Goal: Task Accomplishment & Management: Complete application form

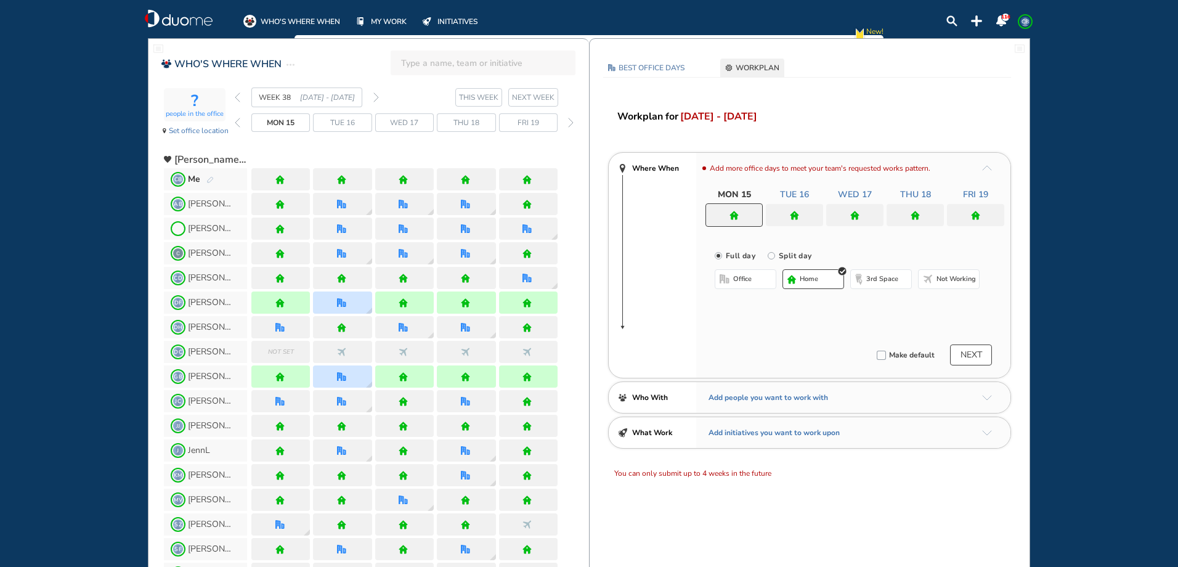
click at [375, 96] on img "forward week" at bounding box center [376, 97] width 6 height 10
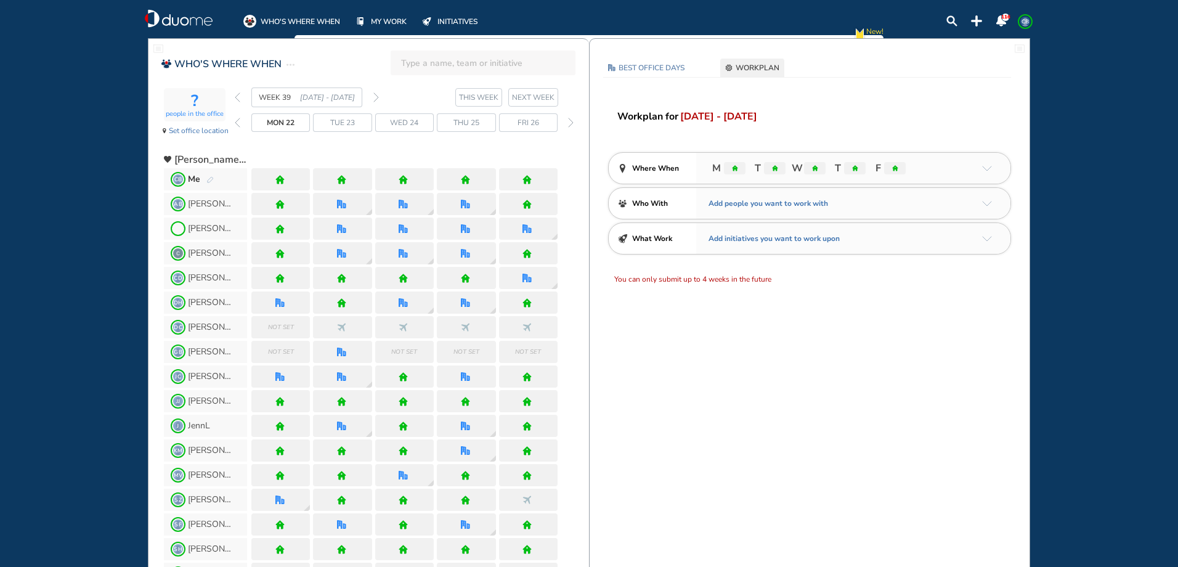
click at [240, 97] on div "WEEK 39 [DATE] - [DATE]" at bounding box center [307, 97] width 144 height 20
drag, startPoint x: 230, startPoint y: 96, endPoint x: 245, endPoint y: 99, distance: 14.5
click at [238, 97] on div "? people in the office Set office location WEEK 39 [DATE] - [DATE] THIS WEEK [D…" at bounding box center [376, 115] width 425 height 56
drag, startPoint x: 245, startPoint y: 99, endPoint x: 237, endPoint y: 98, distance: 8.1
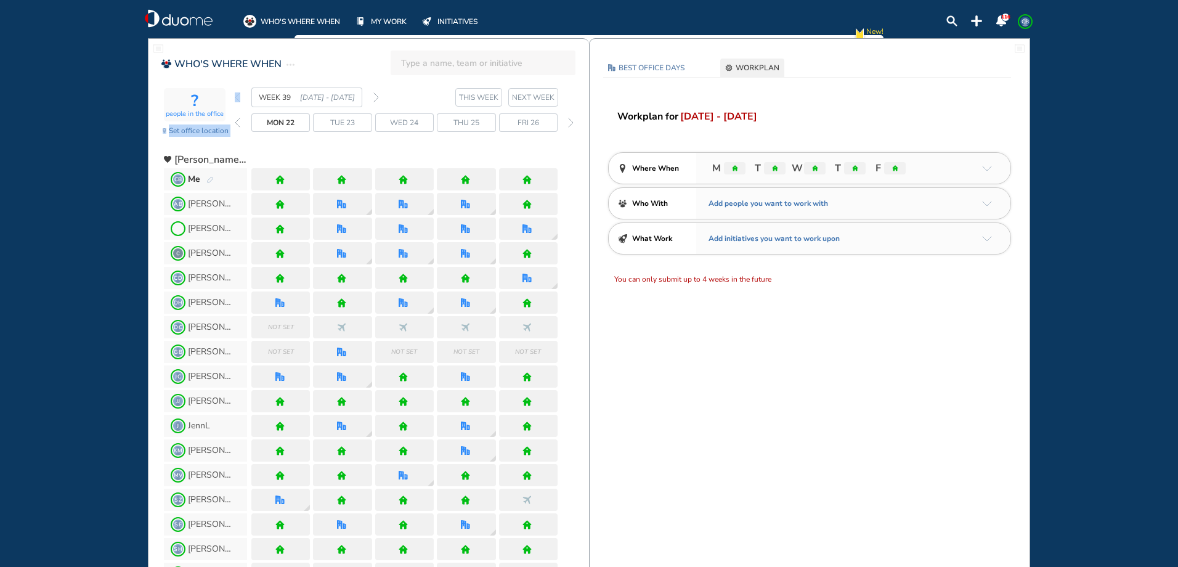
click at [237, 98] on img "back week" at bounding box center [238, 97] width 6 height 10
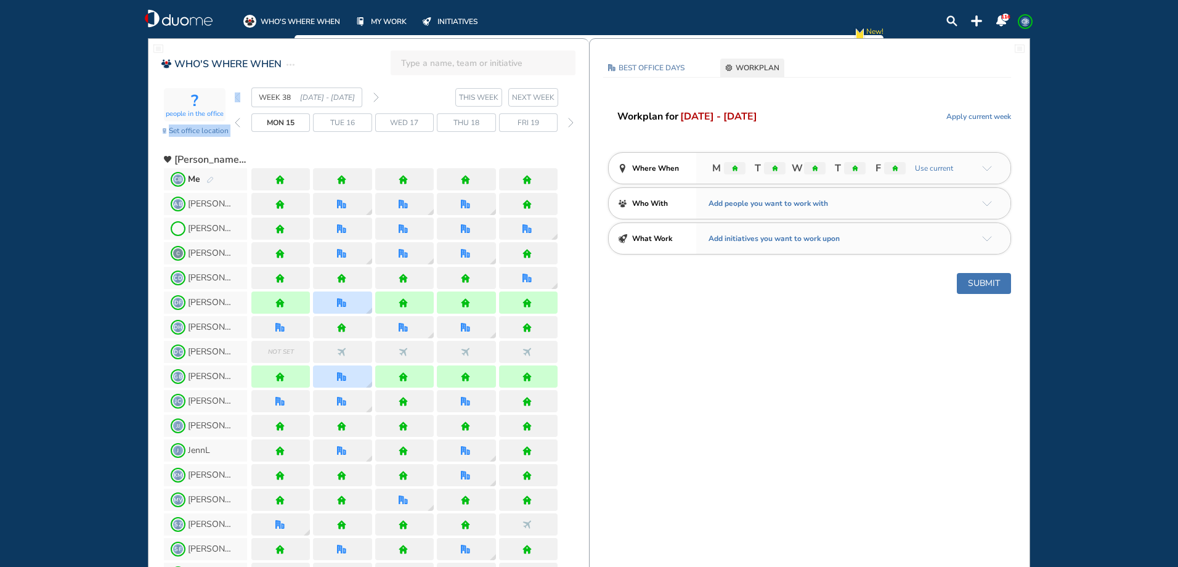
click at [206, 184] on img "pen-edit" at bounding box center [209, 180] width 7 height 8
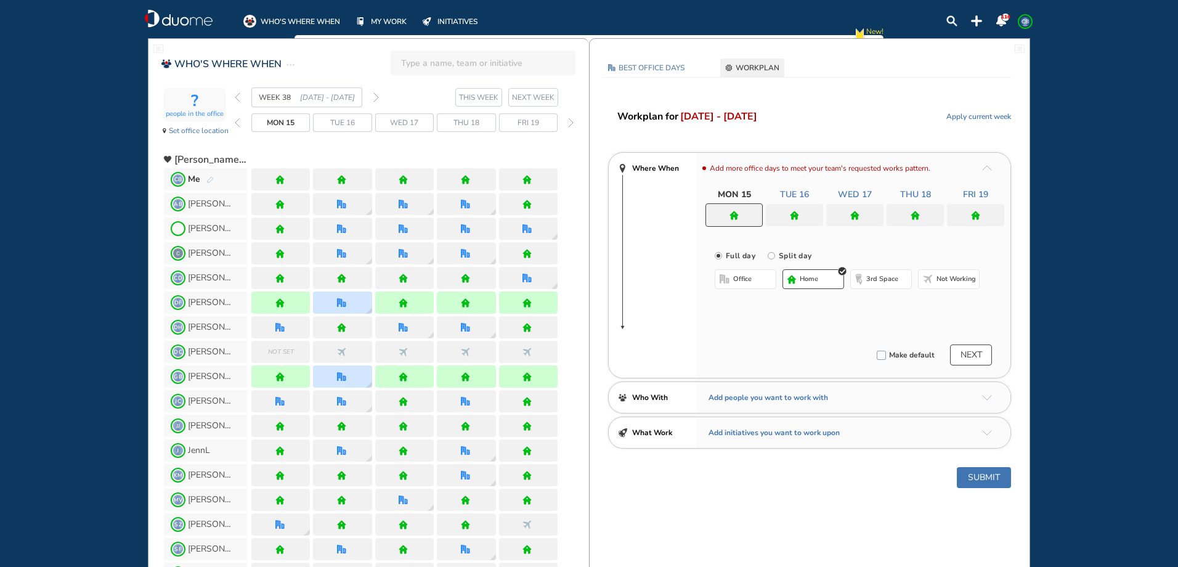
click at [780, 216] on div at bounding box center [794, 215] width 57 height 22
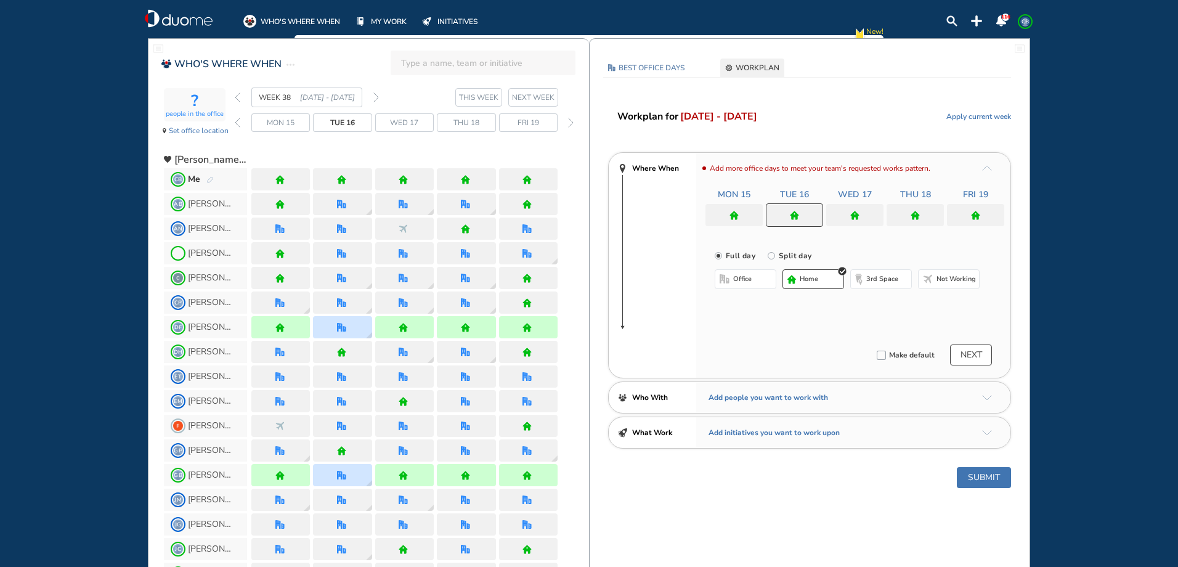
click at [752, 278] on button "office" at bounding box center [746, 279] width 62 height 20
click at [750, 304] on button "Select location" at bounding box center [747, 304] width 49 height 12
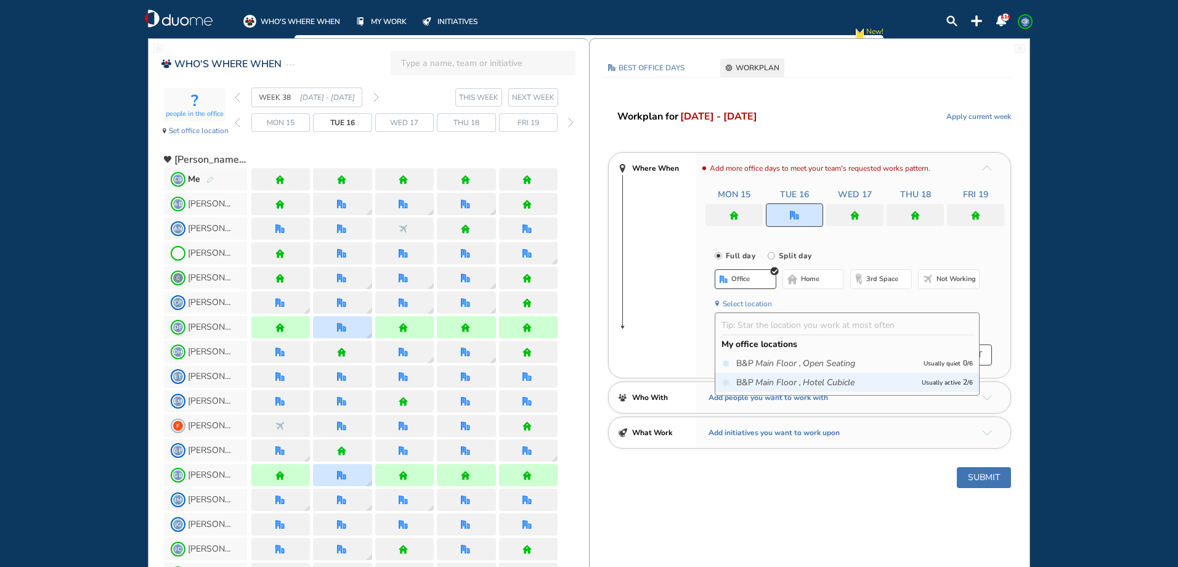
click at [770, 378] on icon "Main Floor ," at bounding box center [778, 382] width 46 height 12
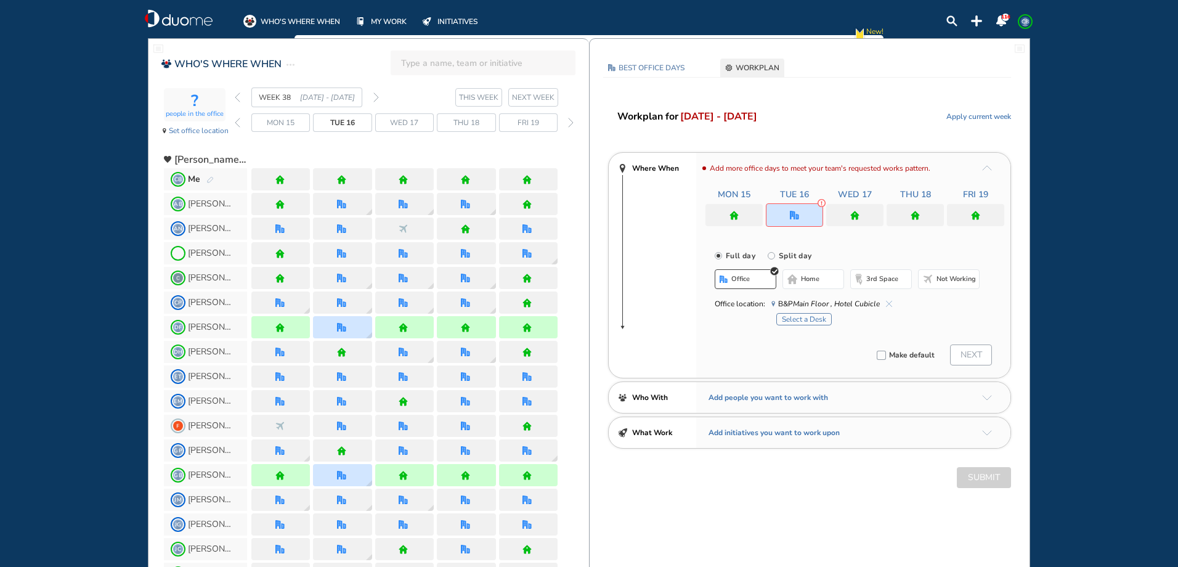
click at [781, 320] on button "Select a Desk" at bounding box center [803, 319] width 55 height 12
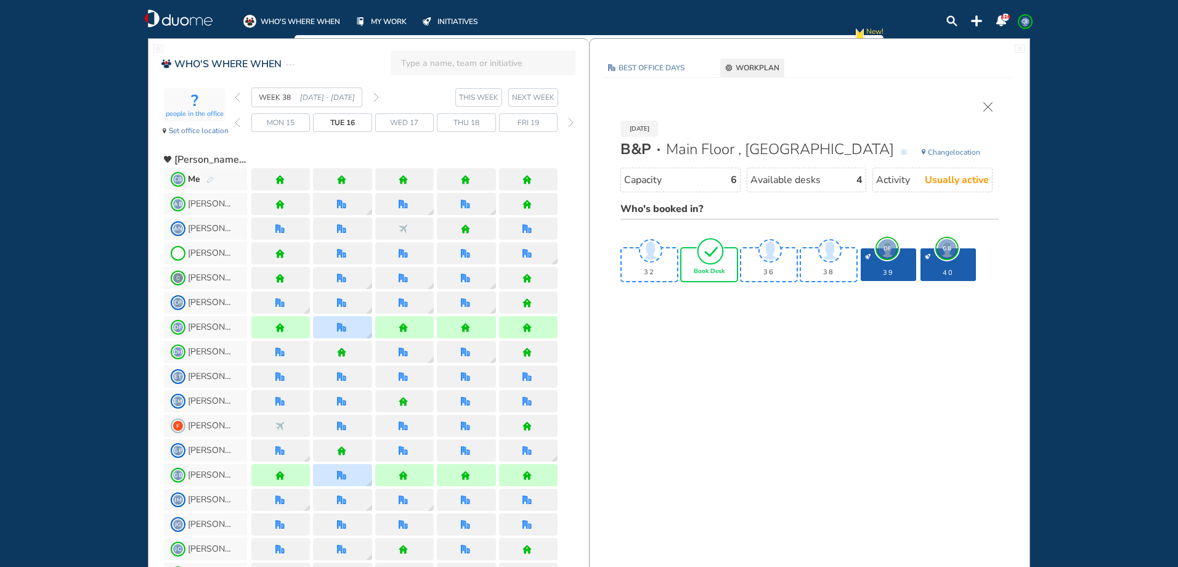
click at [715, 275] on div "Book Desk" at bounding box center [708, 264] width 55 height 33
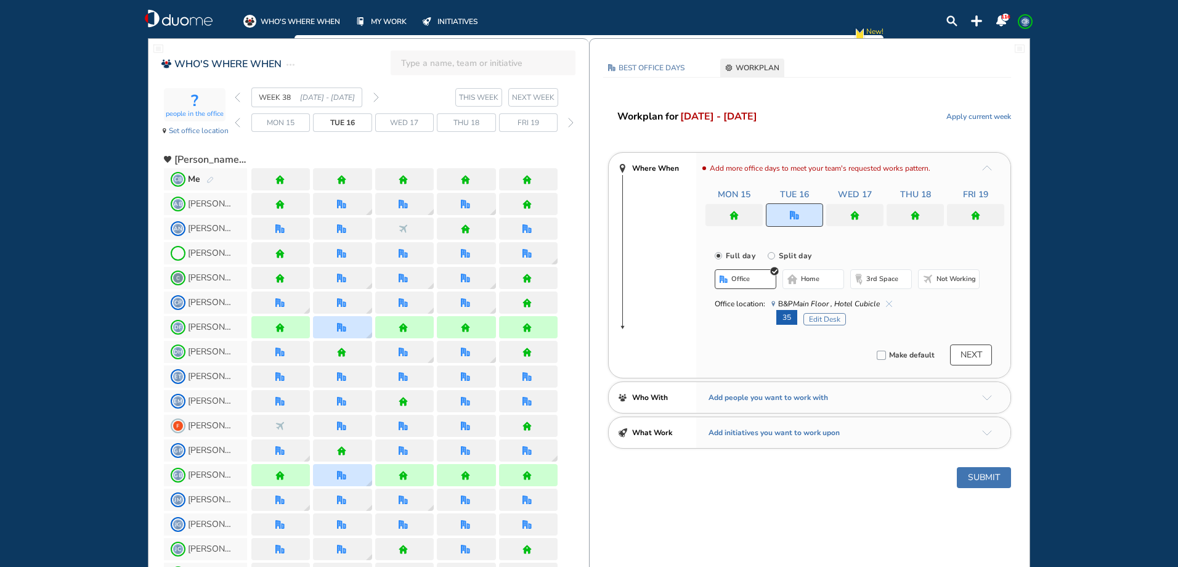
click at [843, 218] on div at bounding box center [854, 215] width 57 height 22
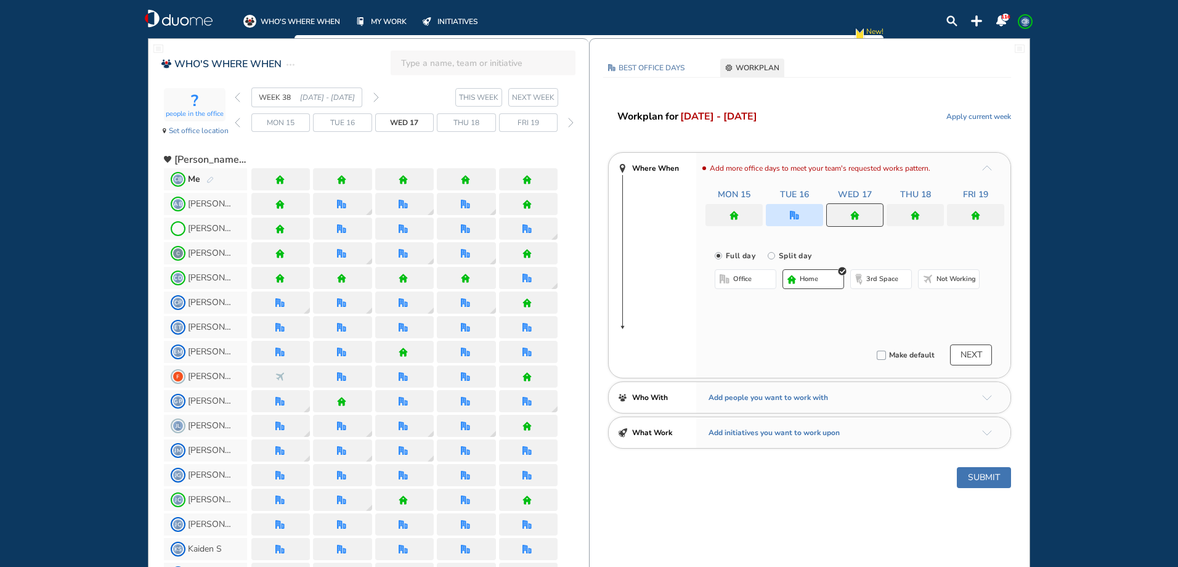
click at [754, 279] on button "office" at bounding box center [746, 279] width 62 height 20
click at [742, 305] on button "Select location" at bounding box center [747, 304] width 49 height 12
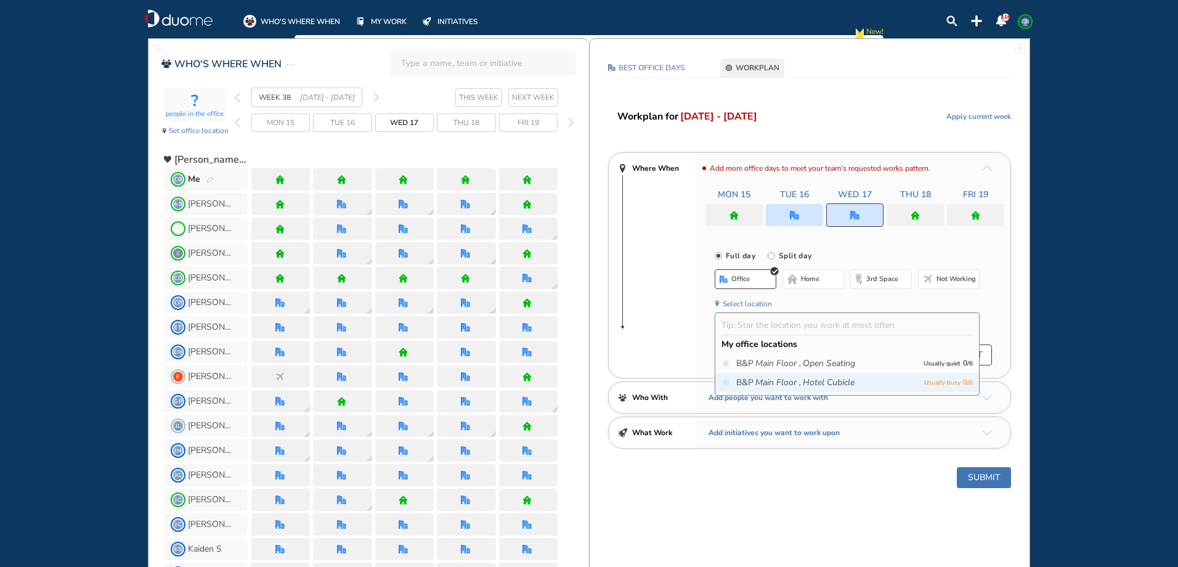
click at [769, 381] on icon "Main Floor ," at bounding box center [778, 382] width 46 height 12
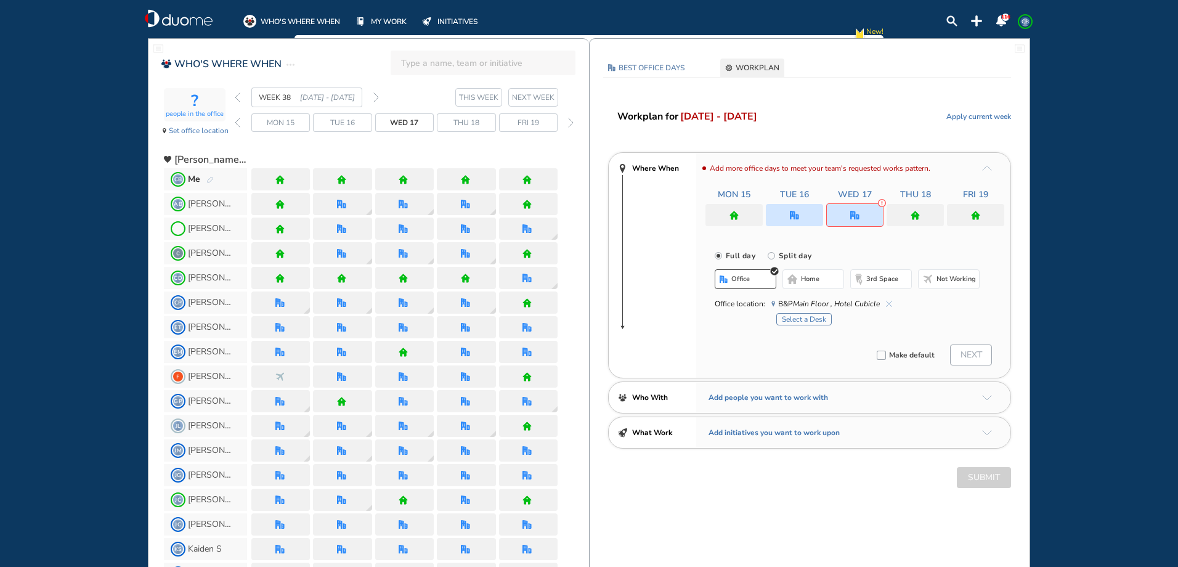
click at [797, 320] on button "Select a Desk" at bounding box center [803, 319] width 55 height 12
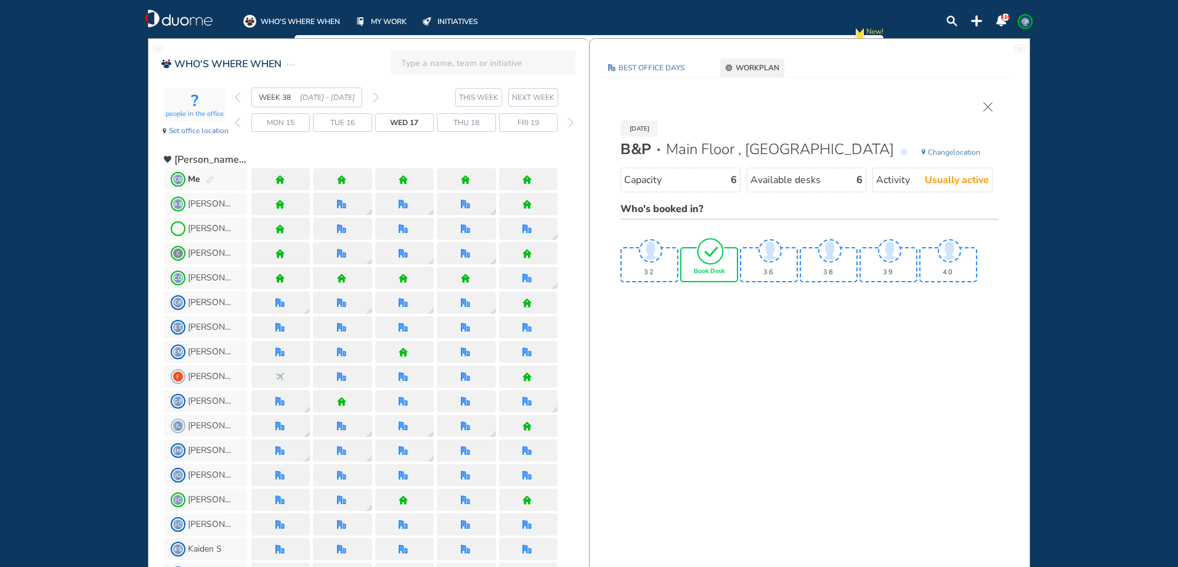
click at [724, 278] on div "Book Desk" at bounding box center [708, 264] width 55 height 33
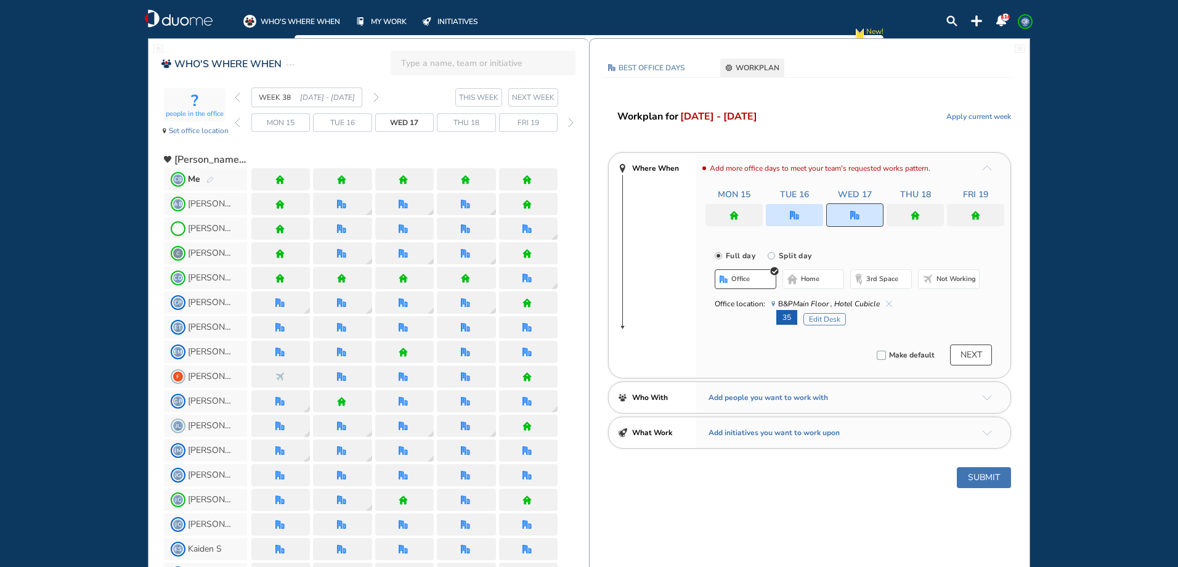
click at [993, 479] on button "Submit" at bounding box center [984, 477] width 54 height 21
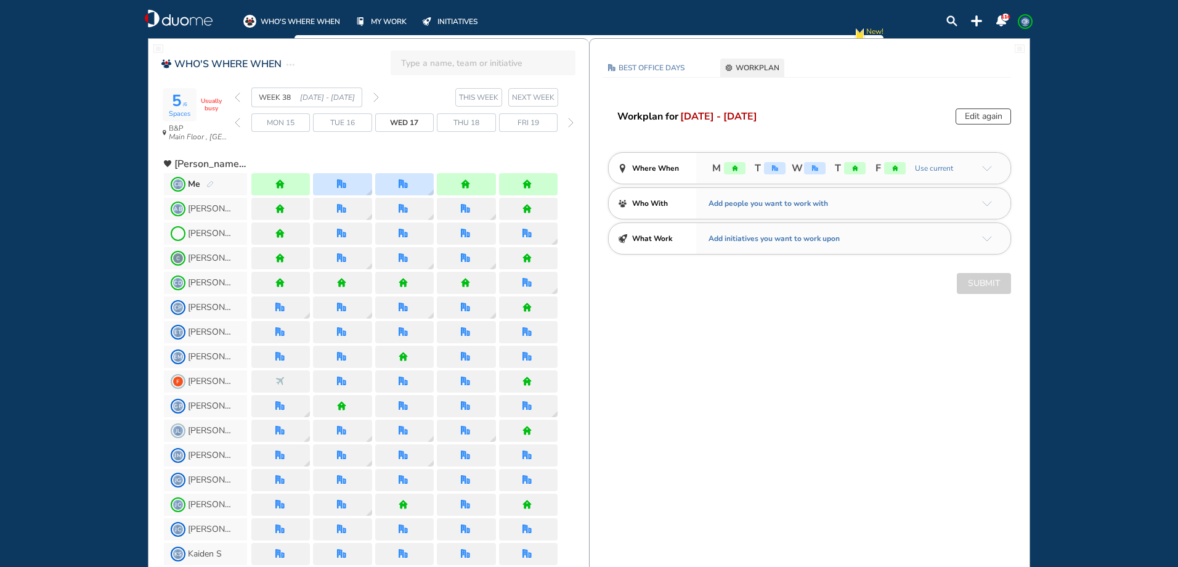
click at [243, 99] on div "WEEK 38 [DATE] - [DATE]" at bounding box center [307, 97] width 144 height 20
